Goal: Transaction & Acquisition: Obtain resource

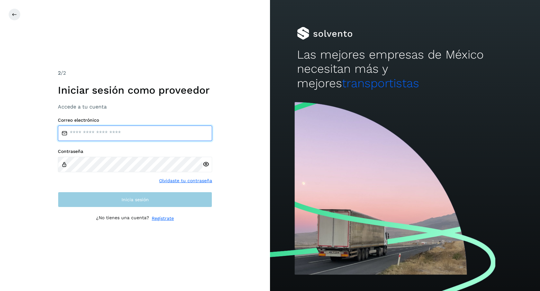
type input "**********"
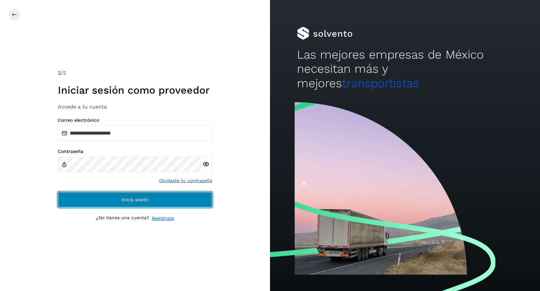
click at [80, 202] on button "Inicia sesión" at bounding box center [135, 199] width 154 height 15
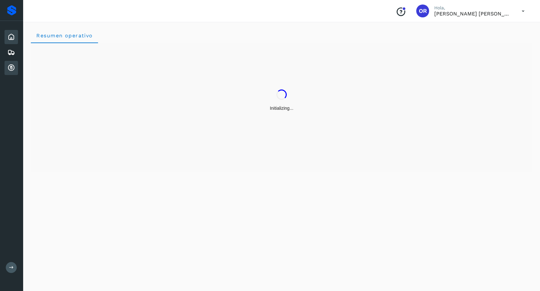
click at [15, 65] on div "Cuentas por cobrar" at bounding box center [10, 68] width 13 height 14
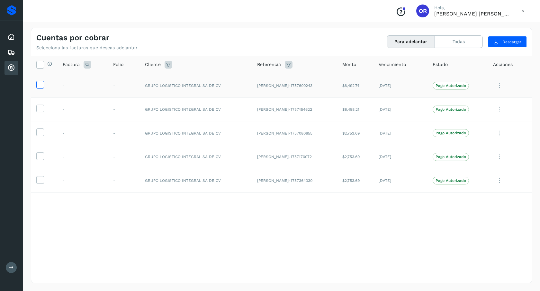
click at [43, 85] on icon at bounding box center [40, 84] width 7 height 7
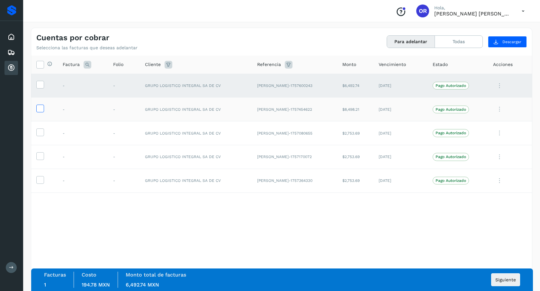
click at [36, 109] on label at bounding box center [40, 108] width 8 height 8
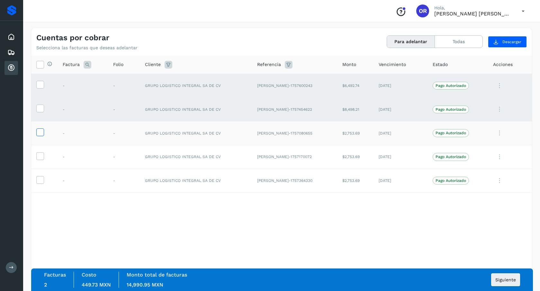
click at [40, 130] on icon at bounding box center [40, 131] width 7 height 7
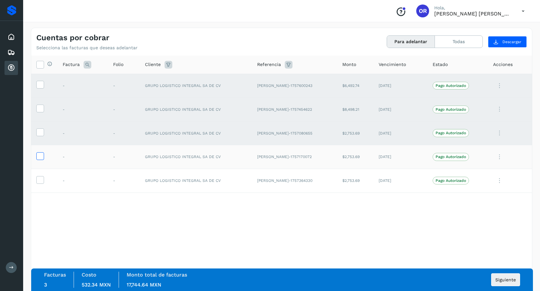
click at [39, 158] on icon at bounding box center [40, 155] width 7 height 7
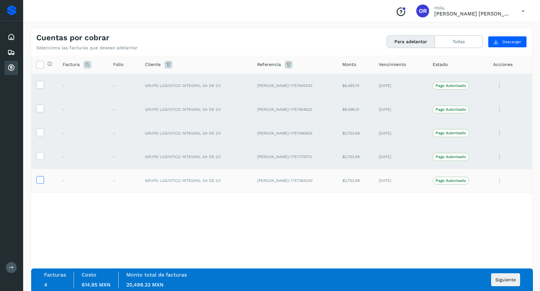
click at [38, 183] on label at bounding box center [40, 180] width 8 height 8
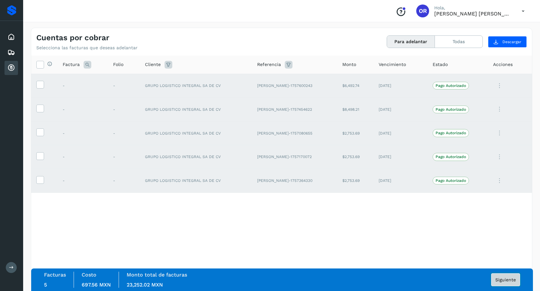
click at [511, 277] on span "Siguiente" at bounding box center [505, 279] width 21 height 4
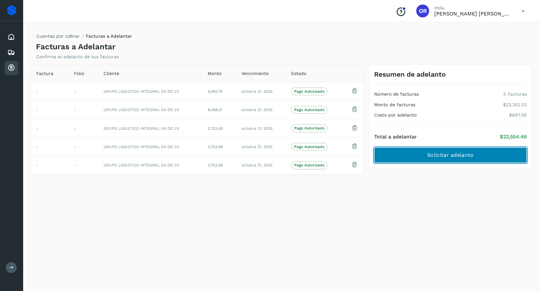
click at [459, 159] on button "Solicitar adelanto" at bounding box center [450, 154] width 153 height 15
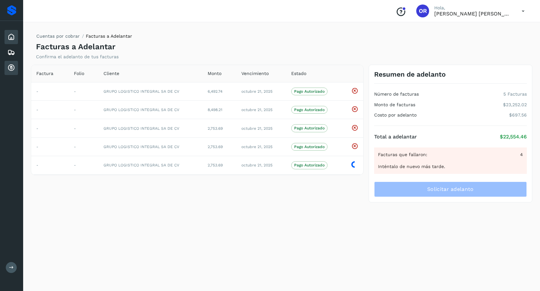
click at [7, 38] on icon at bounding box center [11, 37] width 8 height 8
